Goal: Information Seeking & Learning: Learn about a topic

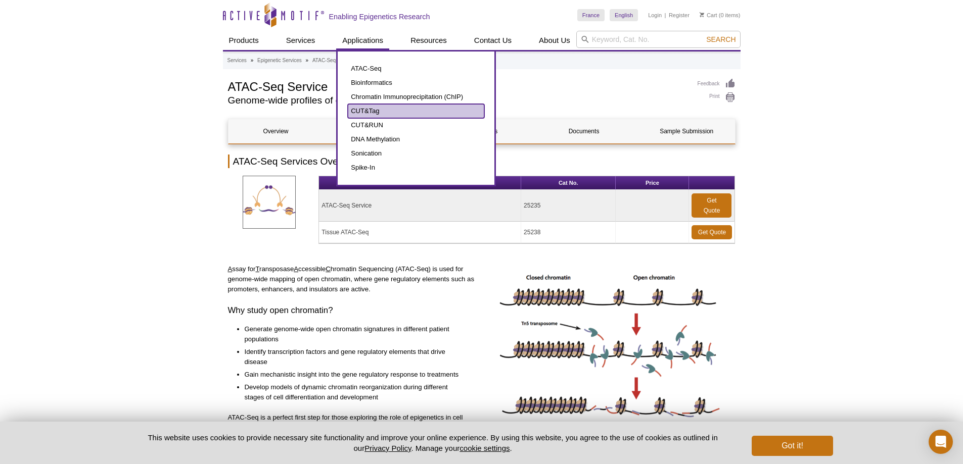
click at [373, 110] on link "CUT&Tag" at bounding box center [416, 111] width 136 height 14
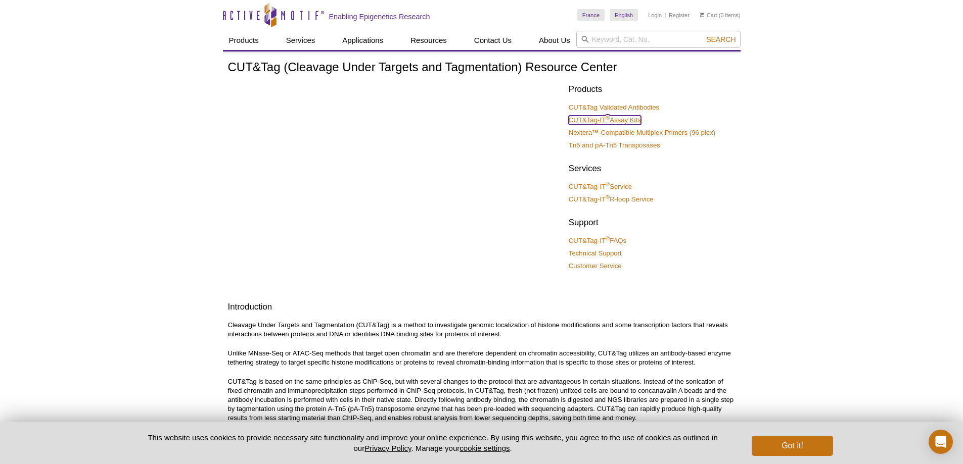
click at [628, 120] on link "CUT&Tag-IT ® Assay Kits" at bounding box center [605, 120] width 72 height 9
